Goal: Complete application form

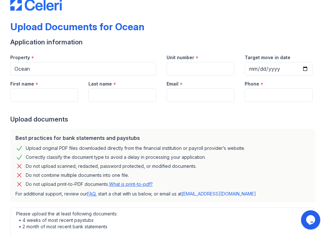
scroll to position [32, 0]
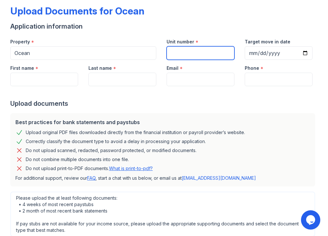
click at [206, 50] on input "Unit number" at bounding box center [200, 52] width 68 height 13
type input "1703 & 3001"
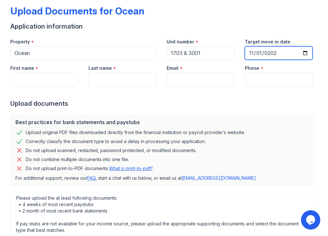
type input "[DATE]"
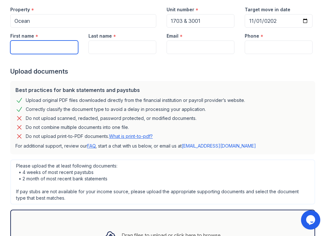
click at [44, 46] on input "First name" at bounding box center [44, 46] width 68 height 13
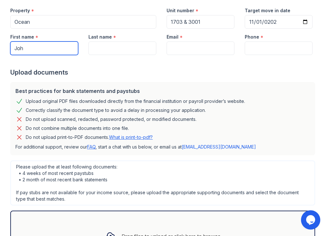
scroll to position [63, 0]
type input "[PERSON_NAME]"
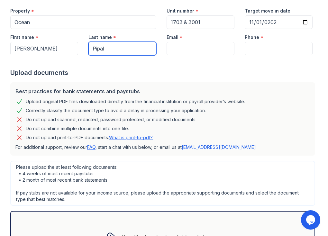
type input "Pipal"
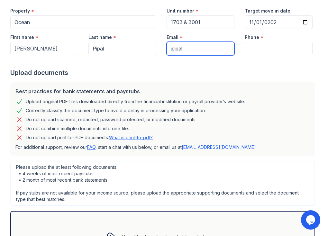
type input "[EMAIL_ADDRESS][DOMAIN_NAME]"
type input "[PHONE_NUMBER]"
click at [219, 47] on input "[EMAIL_ADDRESS][DOMAIN_NAME]" at bounding box center [200, 48] width 68 height 13
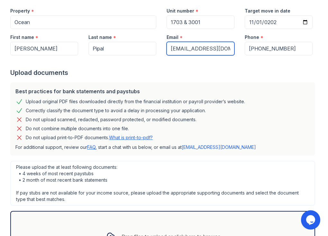
drag, startPoint x: 217, startPoint y: 48, endPoint x: 186, endPoint y: 51, distance: 31.0
click at [186, 51] on input "[EMAIL_ADDRESS][DOMAIN_NAME]" at bounding box center [200, 48] width 68 height 13
type input "[EMAIL_ADDRESS][DOMAIN_NAME]"
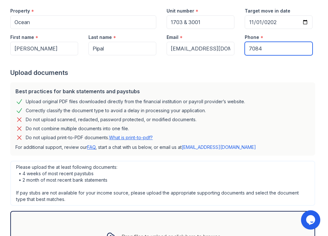
type input "7084"
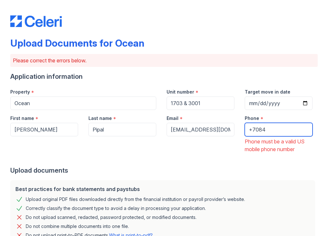
click at [268, 126] on input "+7084" at bounding box center [278, 129] width 68 height 13
click at [249, 128] on input "[PHONE_NUMBER]" at bounding box center [278, 129] width 68 height 13
type input "[PHONE_NUMBER]"
click at [260, 168] on div "Upload documents" at bounding box center [163, 170] width 307 height 9
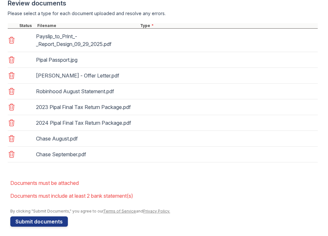
scroll to position [372, 0]
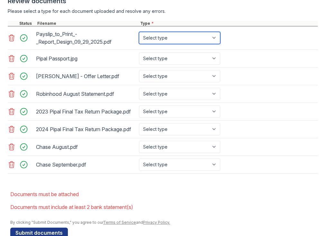
click at [185, 35] on select "Select type Paystub Bank Statement Offer Letter Tax Documents Benefit Award Let…" at bounding box center [179, 38] width 81 height 12
select select "paystub"
click at [139, 32] on select "Select type Paystub Bank Statement Offer Letter Tax Documents Benefit Award Let…" at bounding box center [179, 38] width 81 height 12
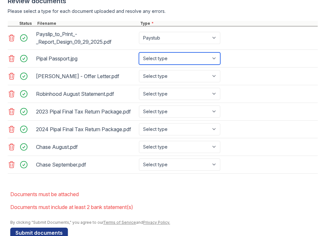
click at [172, 56] on select "Select type Paystub Bank Statement Offer Letter Tax Documents Benefit Award Let…" at bounding box center [179, 58] width 81 height 12
select select "other"
click at [139, 52] on select "Select type Paystub Bank Statement Offer Letter Tax Documents Benefit Award Let…" at bounding box center [179, 58] width 81 height 12
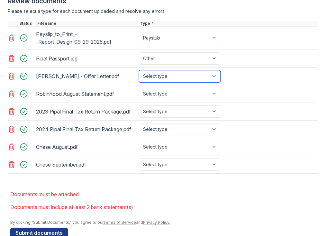
click at [160, 74] on select "Select type Paystub Bank Statement Offer Letter Tax Documents Benefit Award Let…" at bounding box center [179, 76] width 81 height 12
select select "offer_letter"
click at [139, 70] on select "Select type Paystub Bank Statement Offer Letter Tax Documents Benefit Award Let…" at bounding box center [179, 76] width 81 height 12
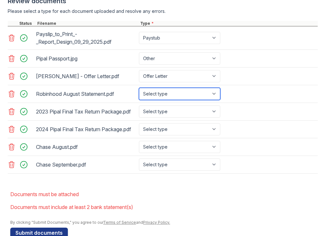
click at [159, 90] on select "Select type Paystub Bank Statement Offer Letter Tax Documents Benefit Award Let…" at bounding box center [179, 94] width 81 height 12
select select "investment_account_statement"
click at [139, 88] on select "Select type Paystub Bank Statement Offer Letter Tax Documents Benefit Award Let…" at bounding box center [179, 94] width 81 height 12
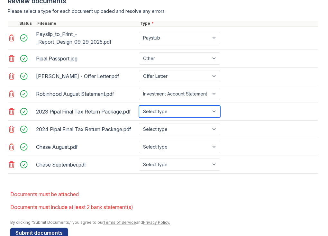
click at [163, 108] on select "Select type Paystub Bank Statement Offer Letter Tax Documents Benefit Award Let…" at bounding box center [179, 111] width 81 height 12
select select "tax_documents"
click at [139, 105] on select "Select type Paystub Bank Statement Offer Letter Tax Documents Benefit Award Let…" at bounding box center [179, 111] width 81 height 12
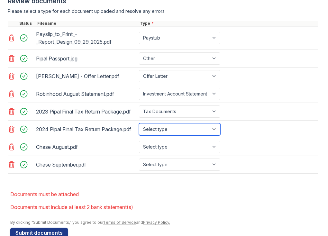
click at [163, 126] on select "Select type Paystub Bank Statement Offer Letter Tax Documents Benefit Award Let…" at bounding box center [179, 129] width 81 height 12
select select "tax_documents"
click at [139, 123] on select "Select type Paystub Bank Statement Offer Letter Tax Documents Benefit Award Let…" at bounding box center [179, 129] width 81 height 12
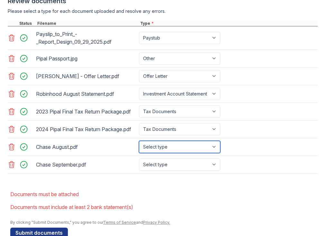
click at [179, 143] on select "Select type Paystub Bank Statement Offer Letter Tax Documents Benefit Award Let…" at bounding box center [179, 147] width 81 height 12
select select "bank_statement"
click at [139, 141] on select "Select type Paystub Bank Statement Offer Letter Tax Documents Benefit Award Let…" at bounding box center [179, 147] width 81 height 12
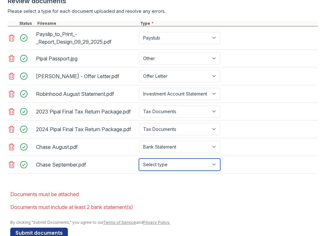
click at [177, 158] on select "Select type Paystub Bank Statement Offer Letter Tax Documents Benefit Award Let…" at bounding box center [179, 164] width 81 height 12
select select "bank_statement"
click at [139, 158] on select "Select type Paystub Bank Statement Offer Letter Tax Documents Benefit Award Let…" at bounding box center [179, 164] width 81 height 12
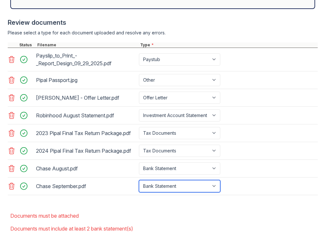
scroll to position [350, 0]
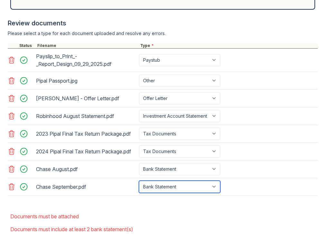
click at [171, 180] on select "Select type Paystub Bank Statement Offer Letter Tax Documents Benefit Award Let…" at bounding box center [179, 186] width 81 height 12
click at [174, 184] on select "Select type Paystub Bank Statement Offer Letter Tax Documents Benefit Award Let…" at bounding box center [179, 186] width 81 height 12
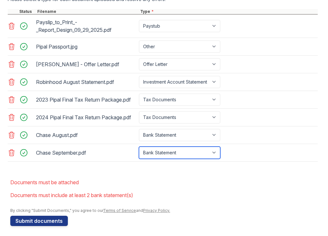
scroll to position [385, 0]
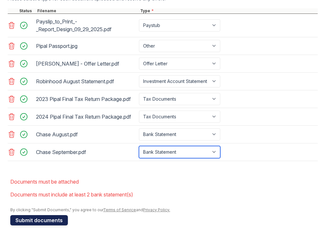
click at [48, 215] on button "Submit documents" at bounding box center [38, 220] width 57 height 10
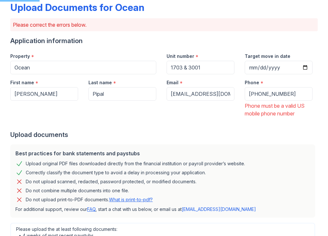
scroll to position [0, 0]
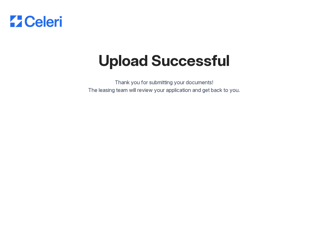
click at [154, 88] on div "The leasing team will review your application and get back to you." at bounding box center [163, 90] width 307 height 8
